Goal: Task Accomplishment & Management: Manage account settings

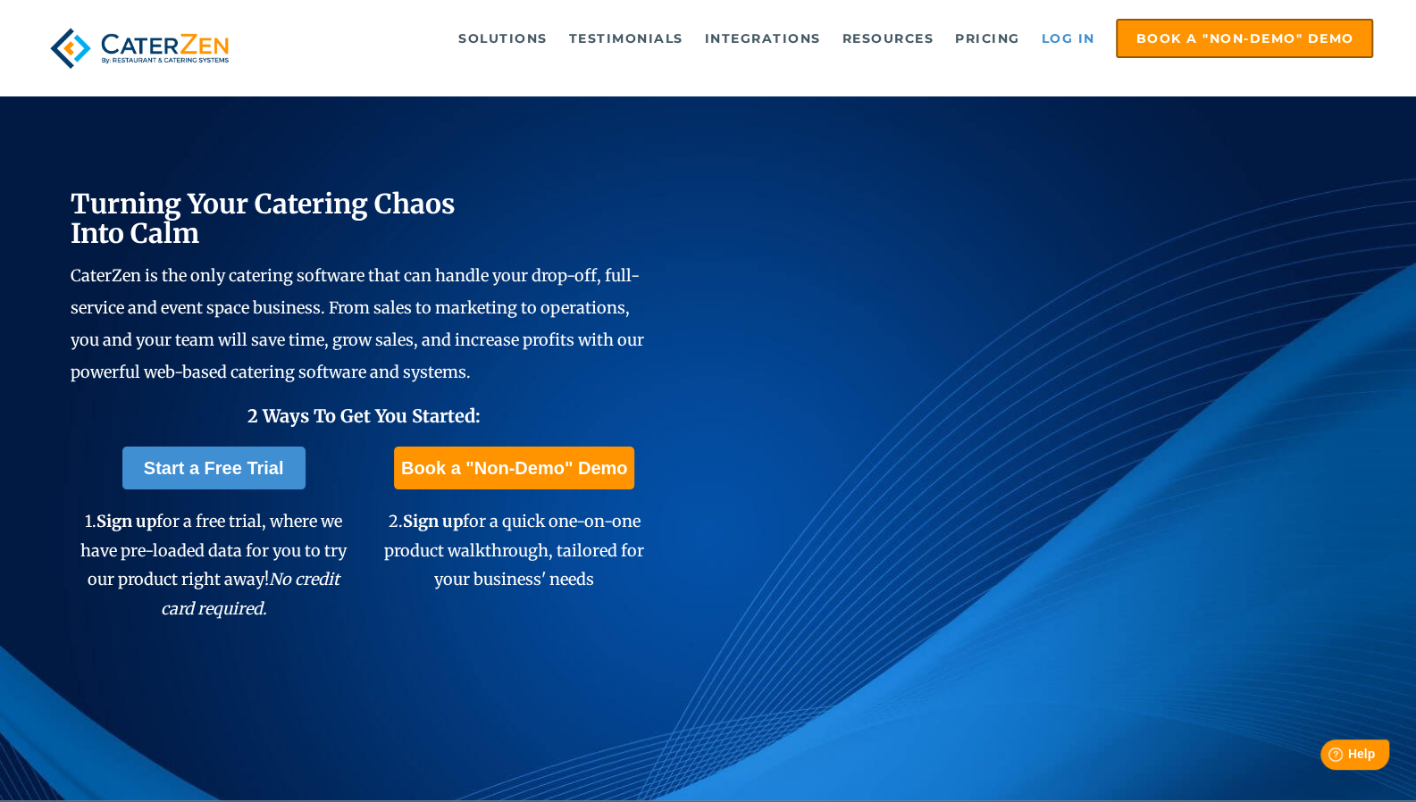
click at [1063, 46] on link "Log in" at bounding box center [1067, 39] width 71 height 36
click at [1044, 38] on link "Log in" at bounding box center [1067, 39] width 71 height 36
click at [1054, 35] on link "Log in" at bounding box center [1067, 39] width 71 height 36
